Goal: Information Seeking & Learning: Learn about a topic

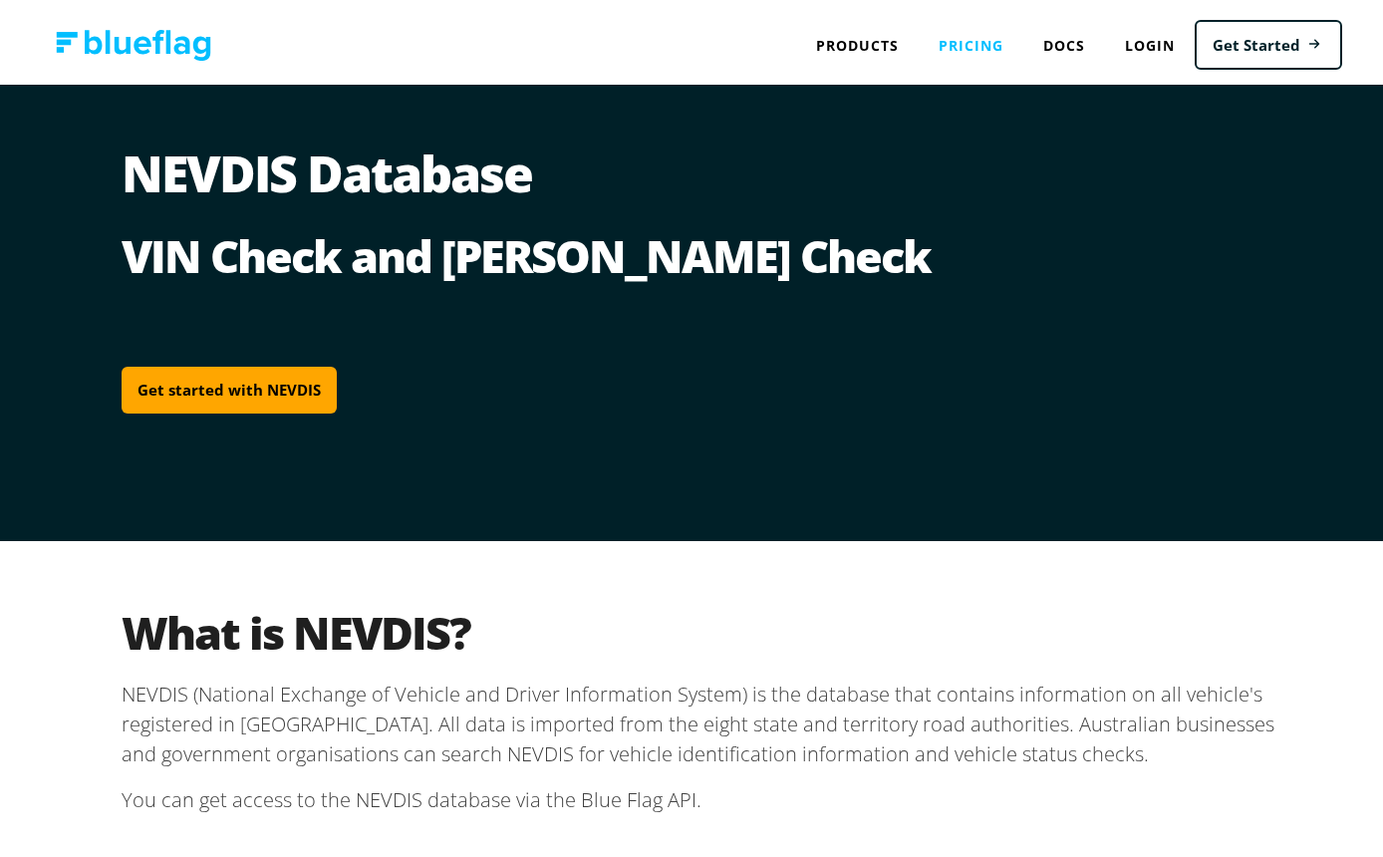
click at [999, 52] on link "Pricing" at bounding box center [971, 40] width 105 height 41
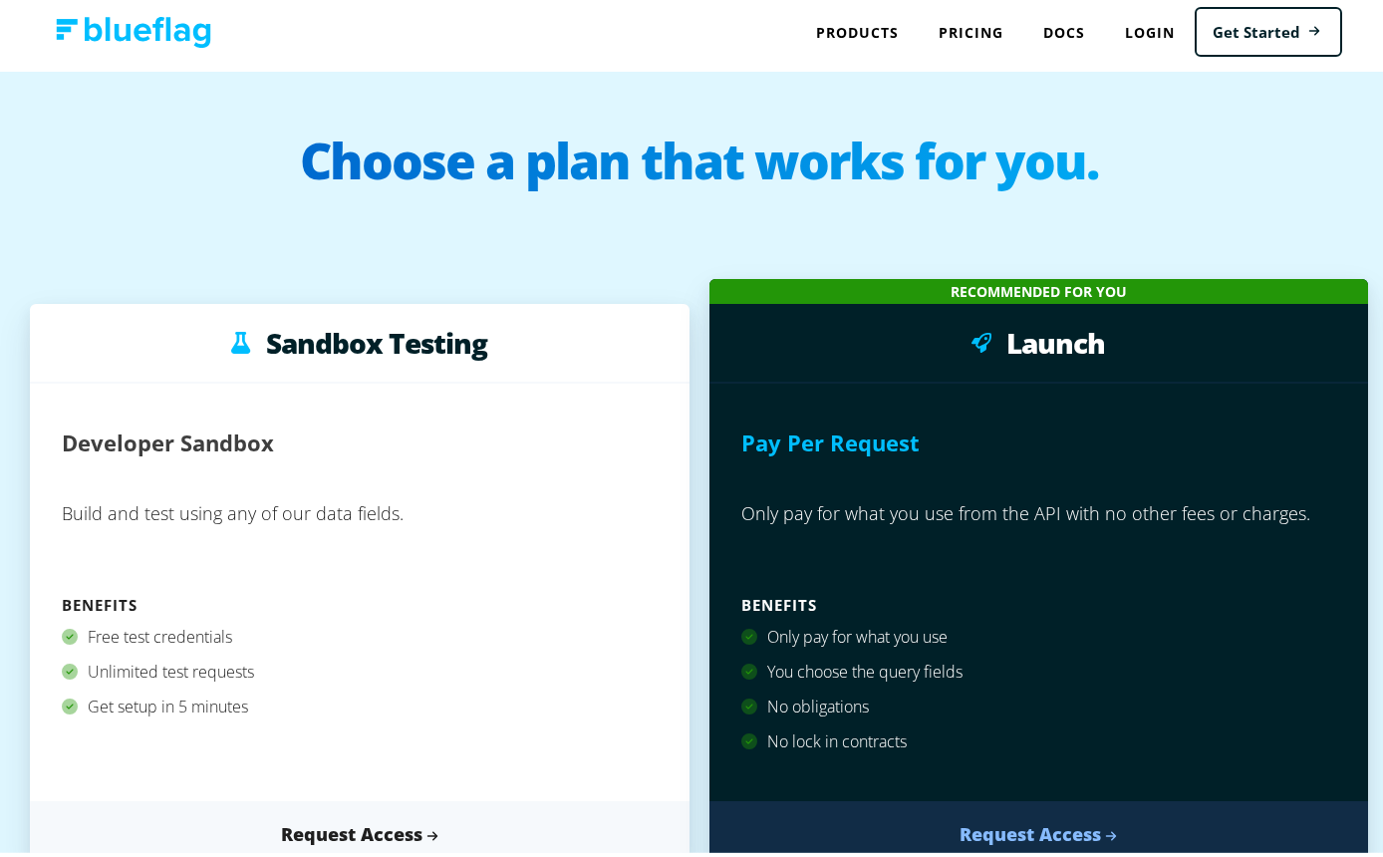
scroll to position [640, 0]
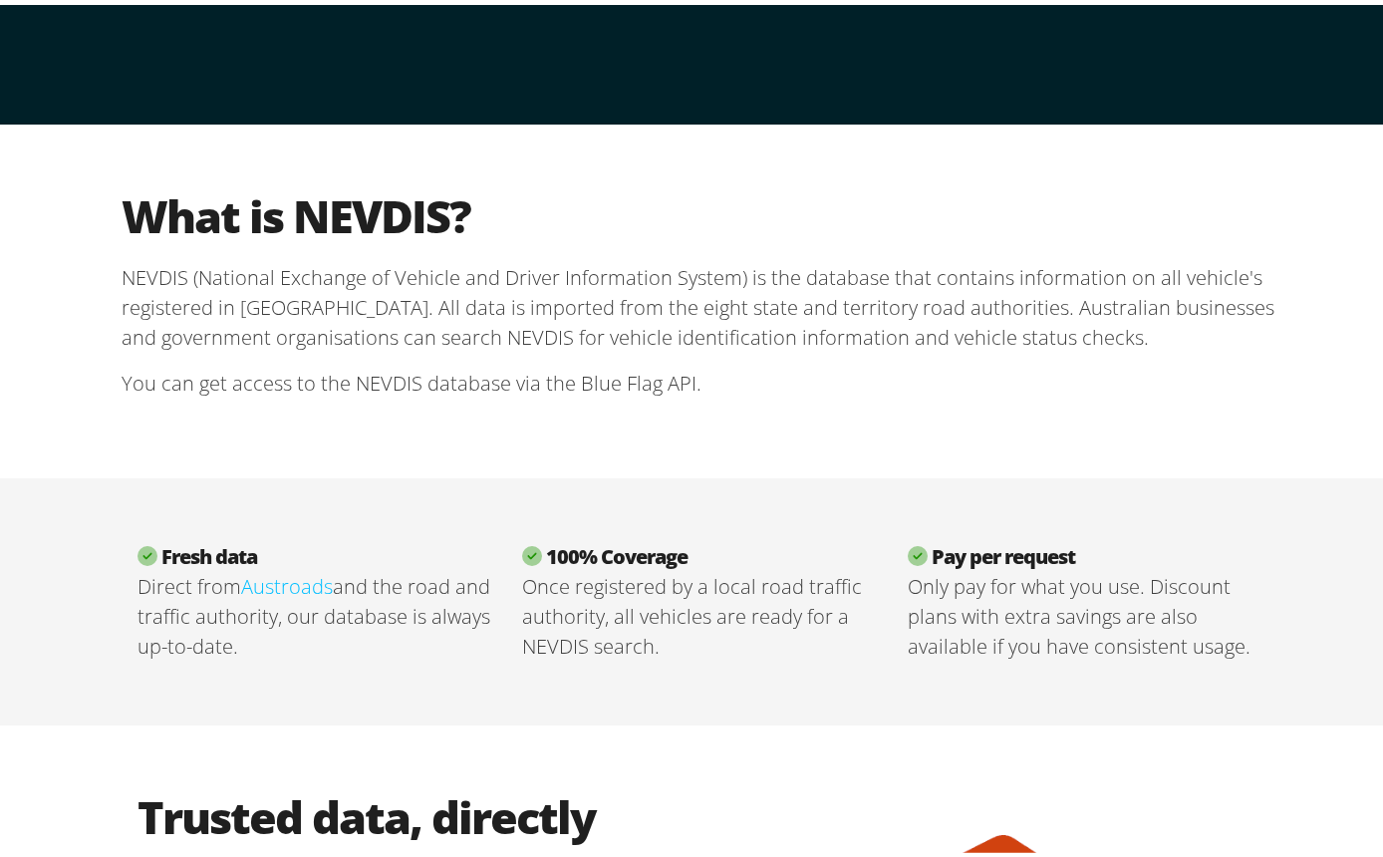
scroll to position [523, 0]
